Goal: Check status: Check status

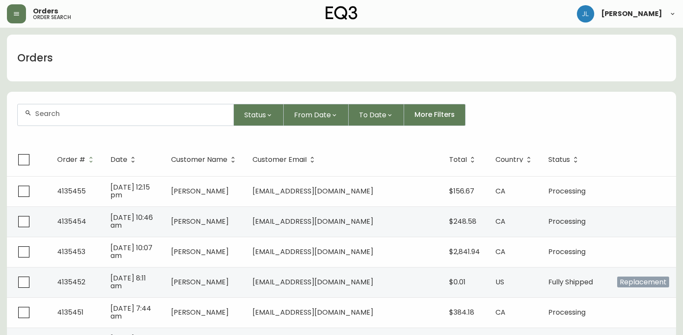
click at [145, 112] on input "text" at bounding box center [130, 114] width 191 height 8
paste input "4116482"
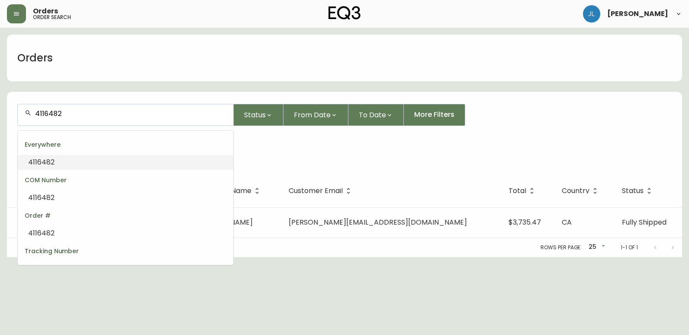
drag, startPoint x: 110, startPoint y: 114, endPoint x: -2, endPoint y: 115, distance: 112.1
click at [0, 115] on html "Orders order search [PERSON_NAME] Orders 4116482 Status From Date To Date More …" at bounding box center [344, 128] width 689 height 257
type input "4116482"
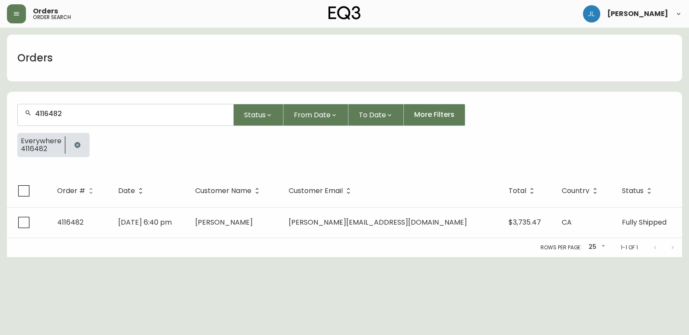
click at [386, 257] on html "Orders order search [PERSON_NAME] Orders 4116482 Status From Date To Date More …" at bounding box center [344, 128] width 689 height 257
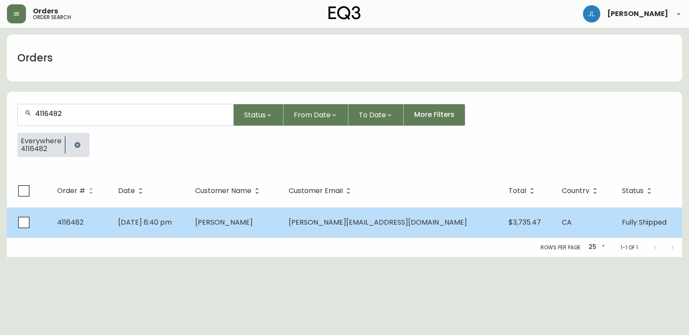
click at [352, 220] on span "[PERSON_NAME][EMAIL_ADDRESS][DOMAIN_NAME]" at bounding box center [378, 222] width 178 height 10
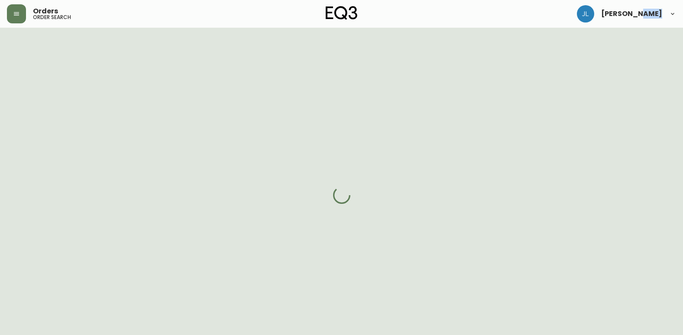
click at [352, 220] on div at bounding box center [341, 195] width 683 height 335
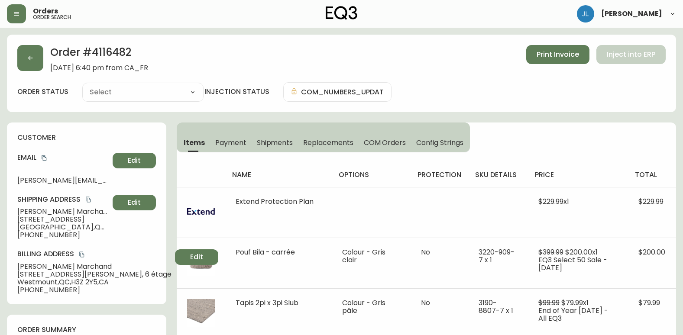
click at [421, 54] on div "Order # 4116482 [DATE] 6:40 pm from CA_FR Print Invoice Inject into ERP" at bounding box center [341, 58] width 648 height 27
type input "Fully Shipped"
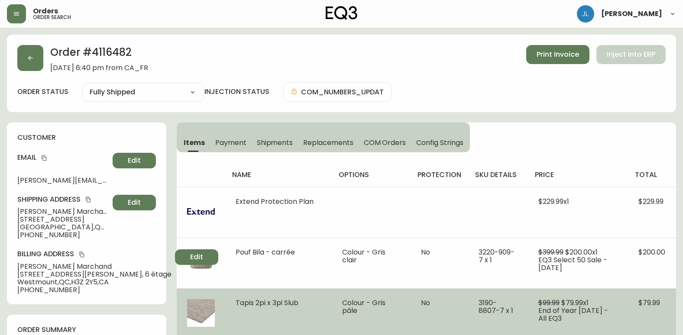
select select "FULLY_SHIPPED"
